Goal: Task Accomplishment & Management: Use online tool/utility

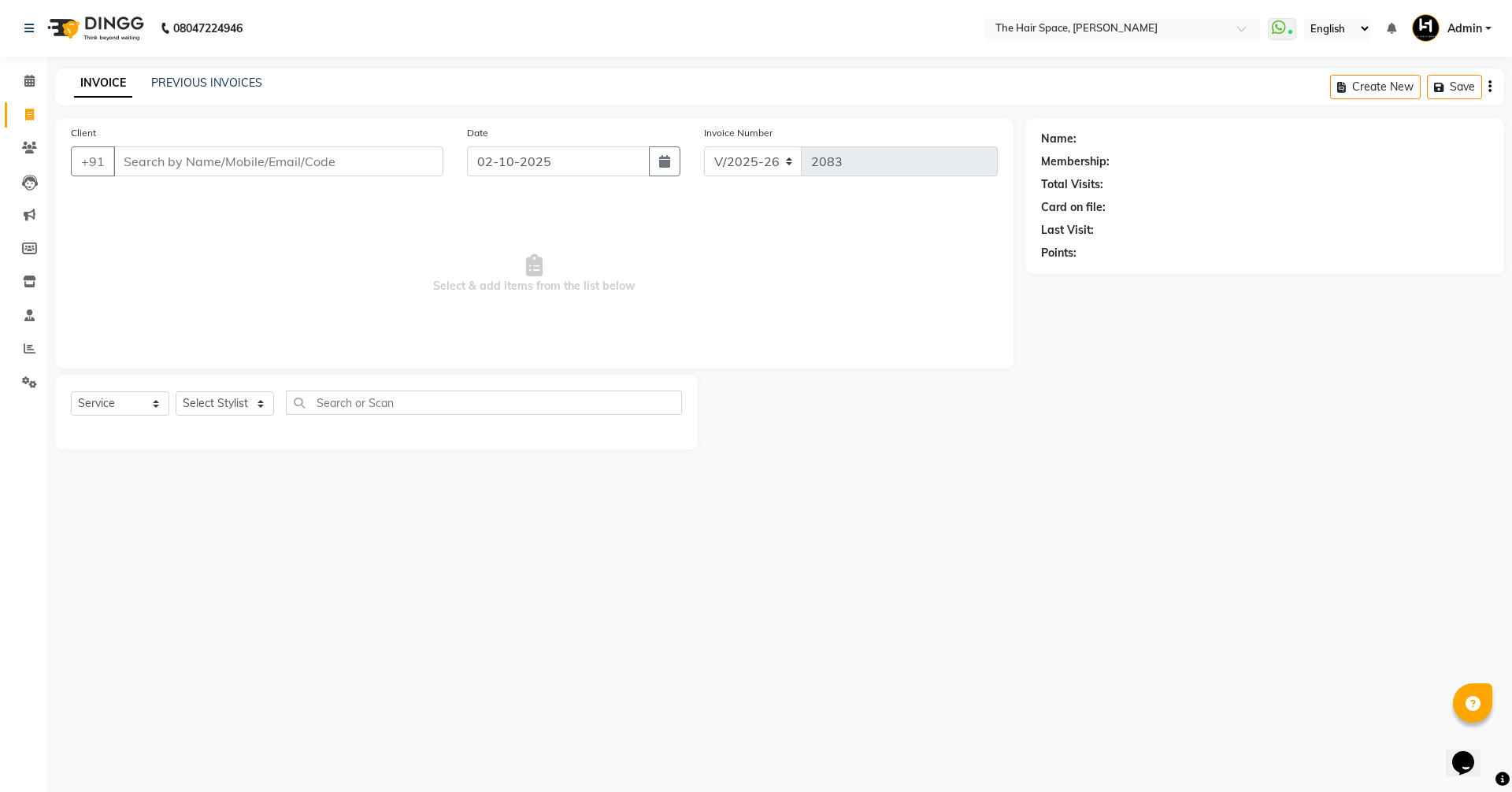
click at [168, 91] on div "INVOICE PREVIOUS INVOICES" at bounding box center [168, 84] width 226 height 18
click at [168, 89] on link "PREVIOUS INVOICES" at bounding box center [207, 83] width 111 height 15
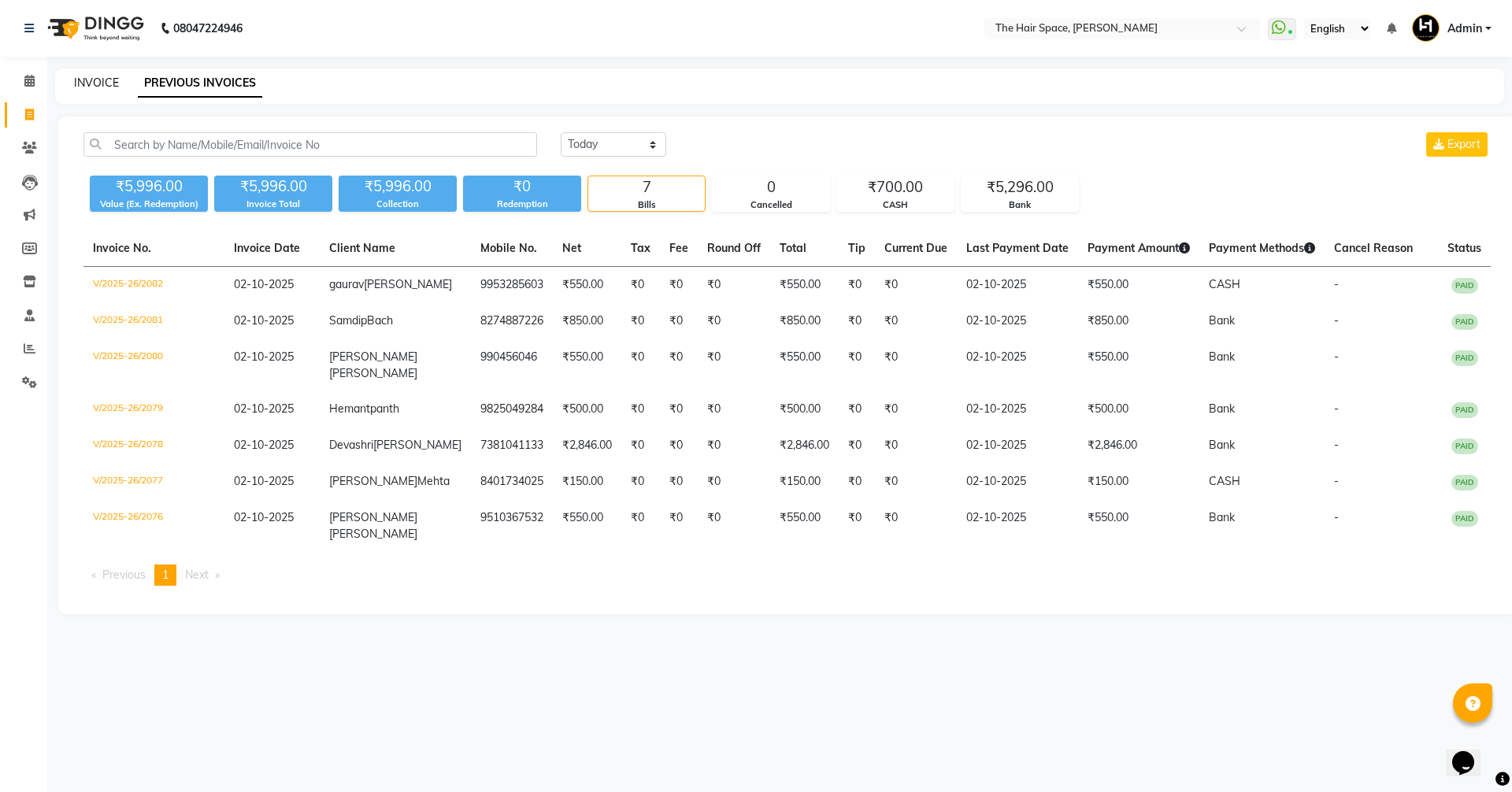
click at [96, 82] on link "INVOICE" at bounding box center [96, 83] width 45 height 15
select select "service"
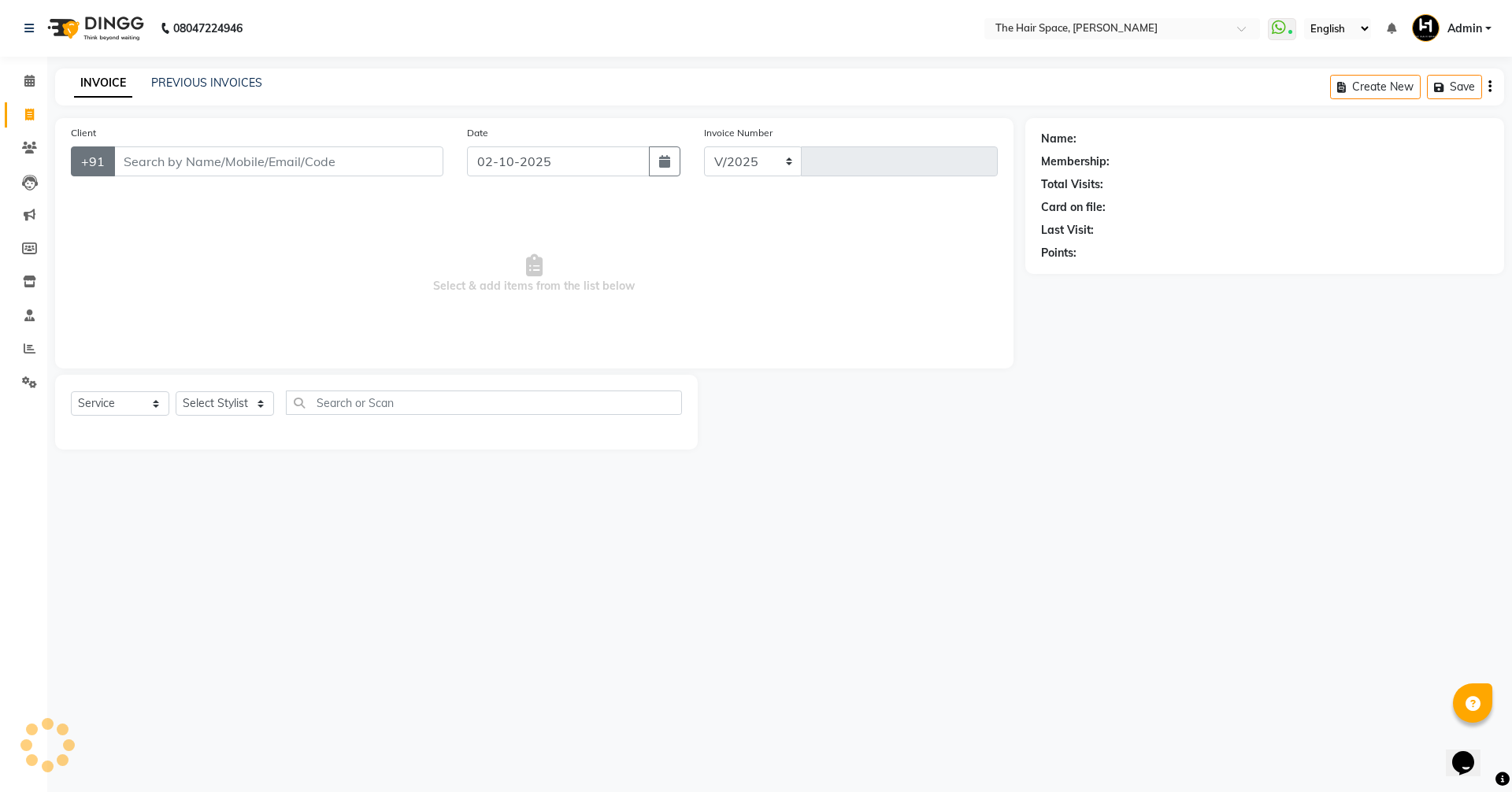
select select "6663"
type input "2083"
